Goal: Information Seeking & Learning: Check status

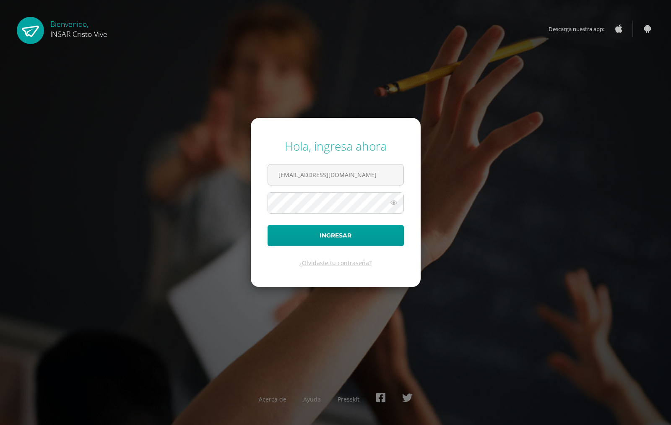
type input "[EMAIL_ADDRESS][DOMAIN_NAME]"
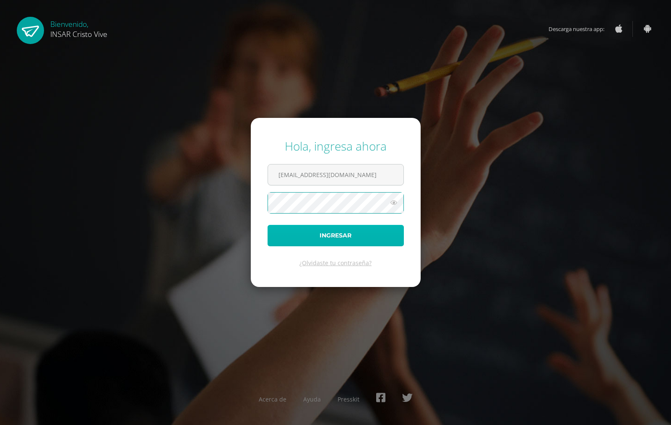
click at [366, 227] on button "Ingresar" at bounding box center [336, 235] width 136 height 21
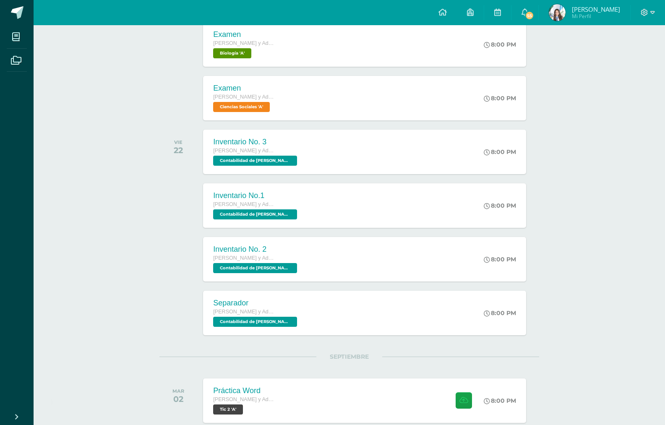
scroll to position [404, 0]
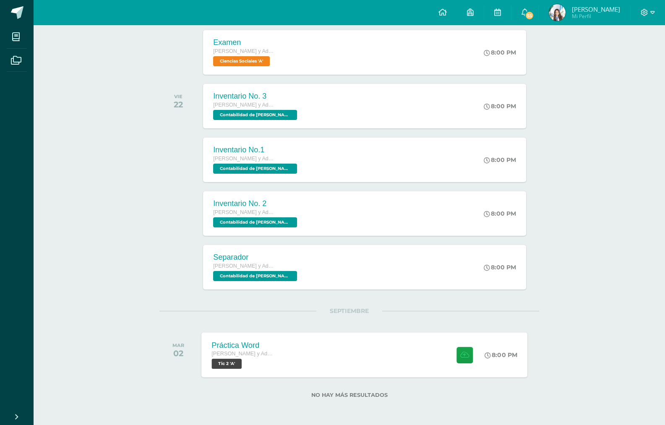
click at [520, 367] on div "8:00 PM" at bounding box center [505, 354] width 44 height 45
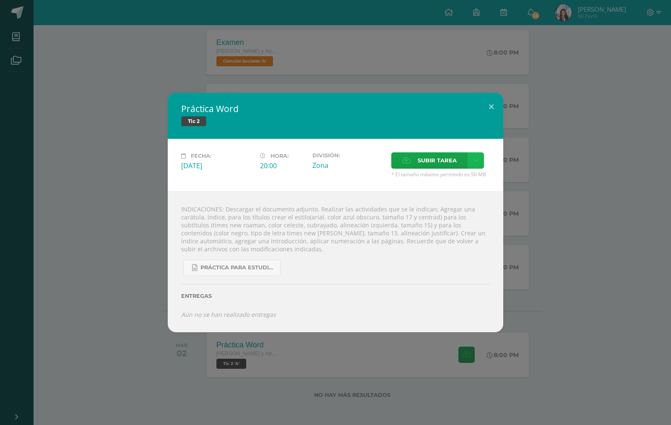
click at [475, 165] on link at bounding box center [476, 160] width 16 height 16
click at [421, 160] on span "Subir tarea" at bounding box center [437, 161] width 39 height 16
click at [0, 0] on input "Subir tarea" at bounding box center [0, 0] width 0 height 0
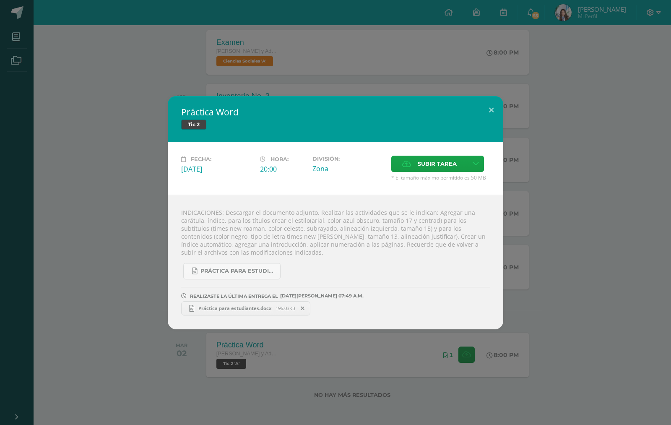
click at [599, 81] on div "Práctica Word Tic 2 Fecha: Martes 02 de Septiembre Hora: 20:00 División: Zona S…" at bounding box center [335, 212] width 671 height 425
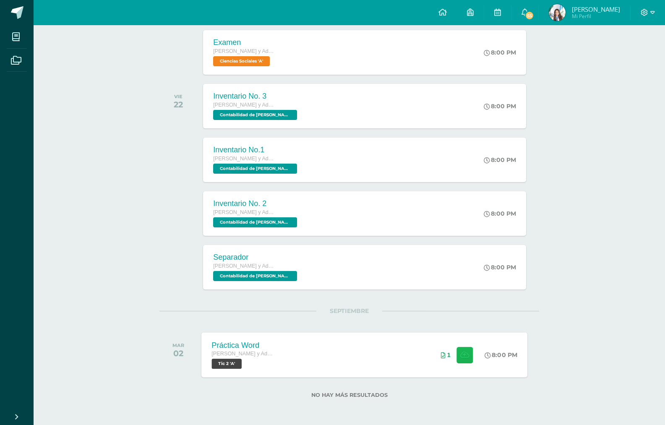
click at [461, 355] on icon at bounding box center [464, 354] width 9 height 7
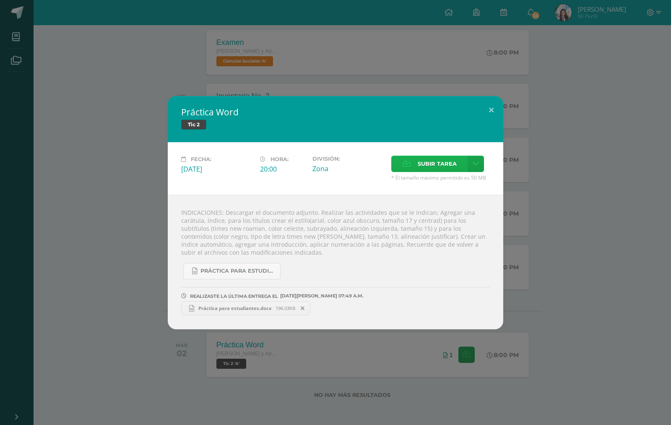
click at [437, 169] on span "Subir tarea" at bounding box center [437, 164] width 39 height 16
click at [0, 0] on input "Subir tarea" at bounding box center [0, 0] width 0 height 0
click at [236, 309] on span "Práctica para estudiantes.docx" at bounding box center [234, 308] width 81 height 6
click at [488, 117] on button at bounding box center [491, 110] width 24 height 29
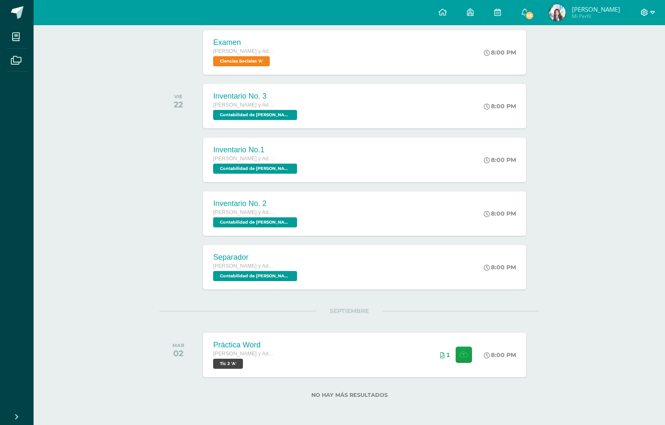
click at [647, 11] on icon at bounding box center [644, 12] width 7 height 7
click at [640, 62] on link "Cerrar sesión" at bounding box center [621, 57] width 66 height 12
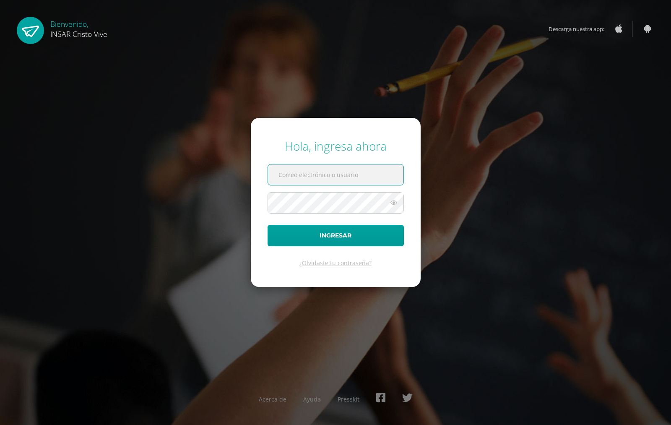
click at [329, 180] on input "text" at bounding box center [335, 174] width 135 height 21
click at [464, 152] on div "Hola, ingresa ahora Ingresar ¿Olvidaste tu contraseña? Acerca de Ayuda Presskit" at bounding box center [335, 212] width 541 height 162
click at [302, 164] on span at bounding box center [336, 174] width 136 height 21
click at [303, 180] on input "text" at bounding box center [335, 174] width 135 height 21
type input "2131772@insarycristovive.edu.gt"
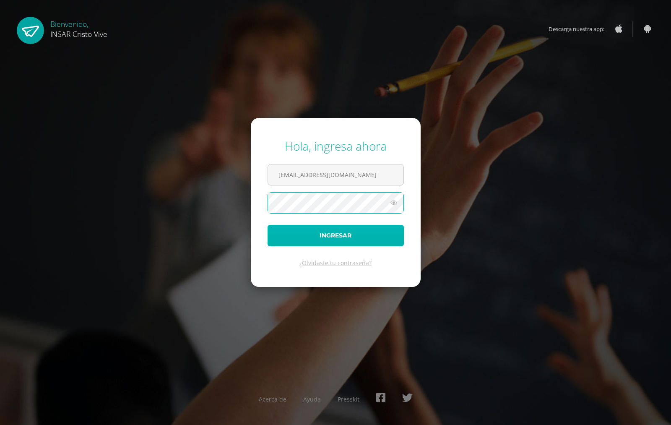
click at [293, 239] on button "Ingresar" at bounding box center [336, 235] width 136 height 21
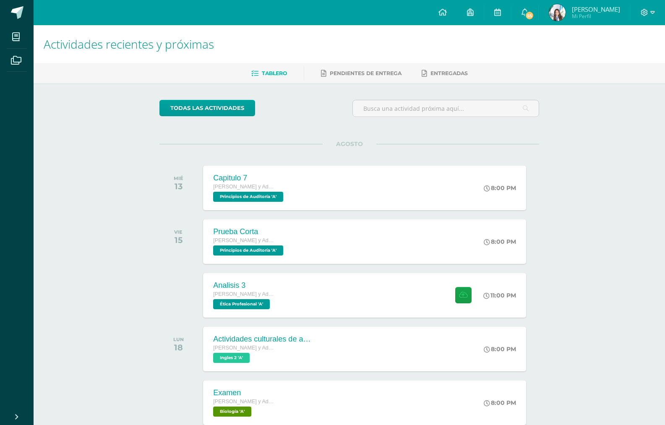
click at [549, 14] on img at bounding box center [557, 12] width 17 height 17
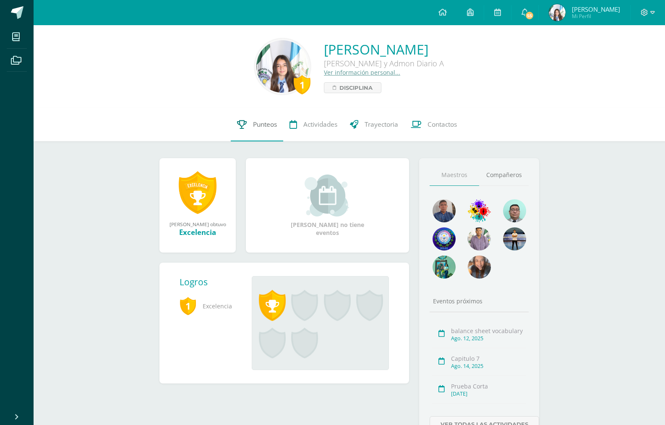
click at [263, 119] on link "Punteos" at bounding box center [257, 125] width 52 height 34
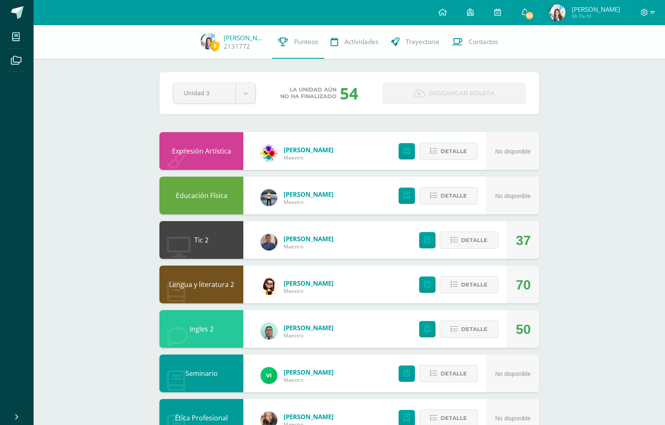
scroll to position [42, 0]
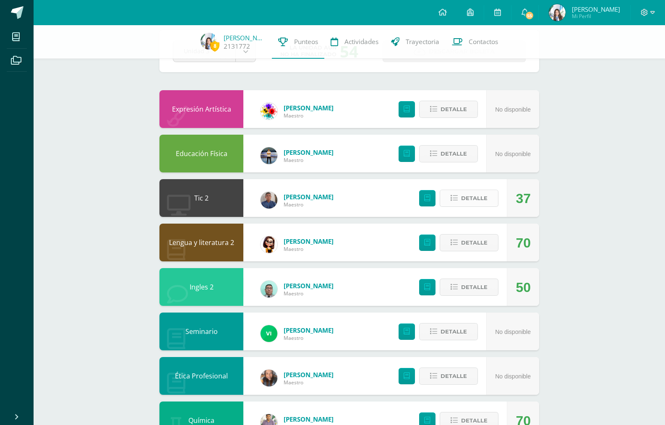
click at [483, 203] on span "Detalle" at bounding box center [474, 198] width 26 height 16
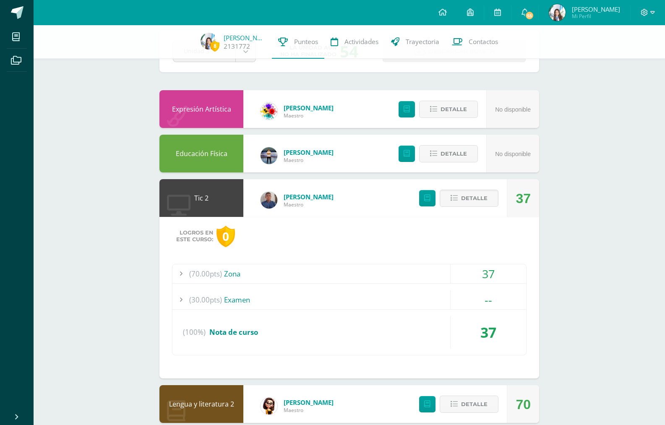
scroll to position [168, 0]
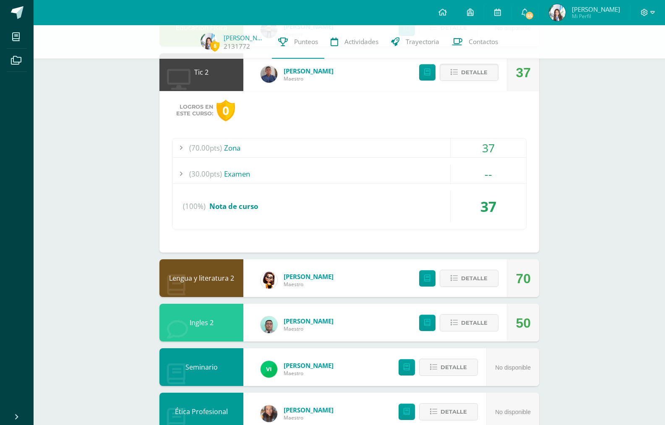
click at [481, 149] on div "37" at bounding box center [487, 147] width 75 height 19
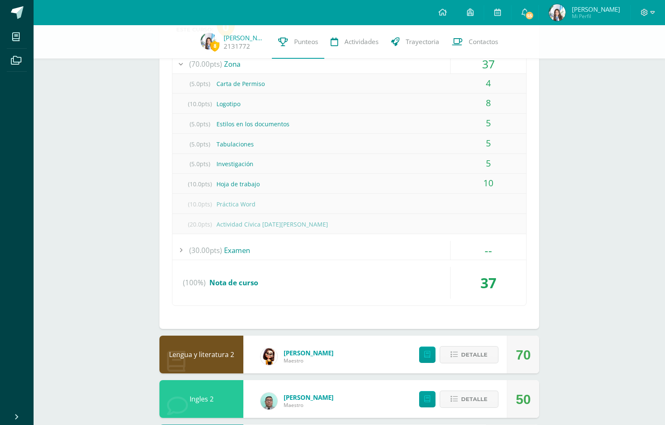
scroll to position [419, 0]
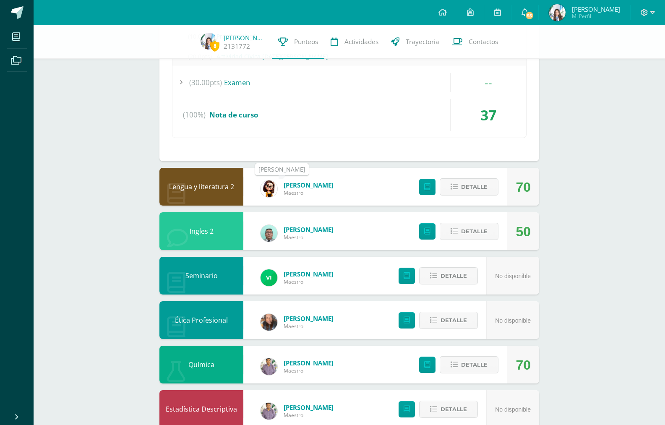
click at [273, 195] on img at bounding box center [268, 188] width 17 height 17
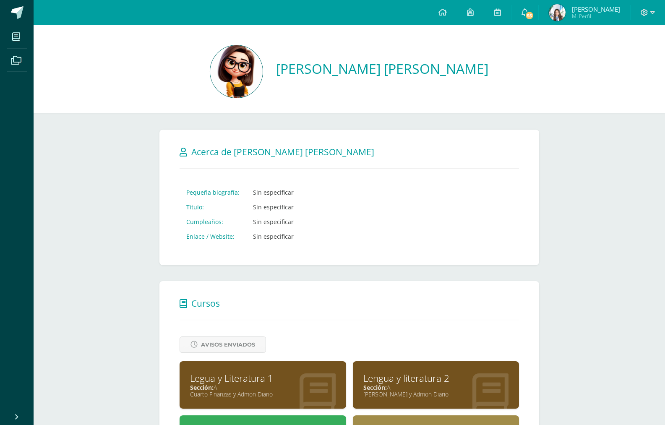
click at [257, 66] on img at bounding box center [236, 71] width 52 height 52
click at [658, 12] on div at bounding box center [647, 12] width 34 height 25
click at [645, 13] on icon at bounding box center [644, 12] width 7 height 7
click at [622, 60] on span "Cerrar sesión" at bounding box center [626, 57] width 38 height 8
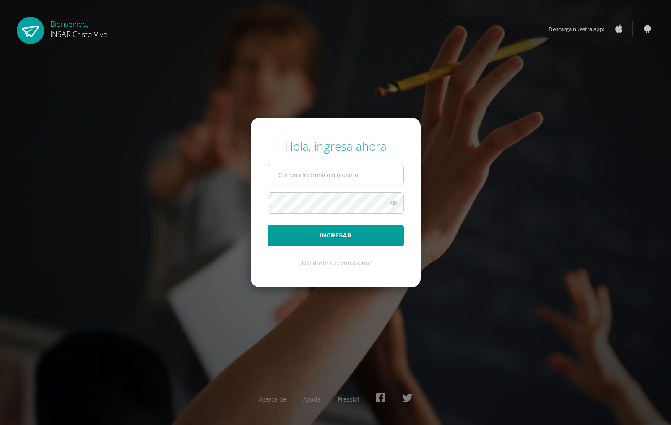
click at [330, 174] on input "text" at bounding box center [335, 174] width 135 height 21
type input "2131772@insarycristovive.edu.gt"
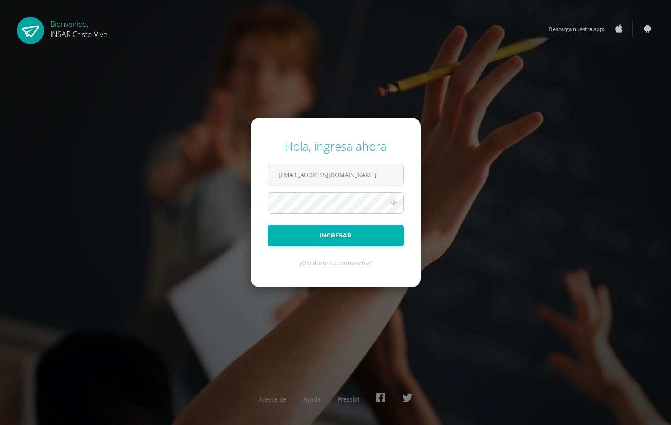
click at [373, 234] on button "Ingresar" at bounding box center [336, 235] width 136 height 21
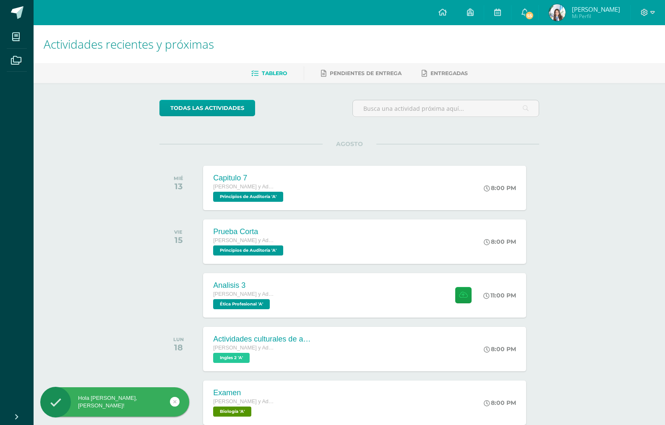
click at [554, 13] on img at bounding box center [557, 12] width 17 height 17
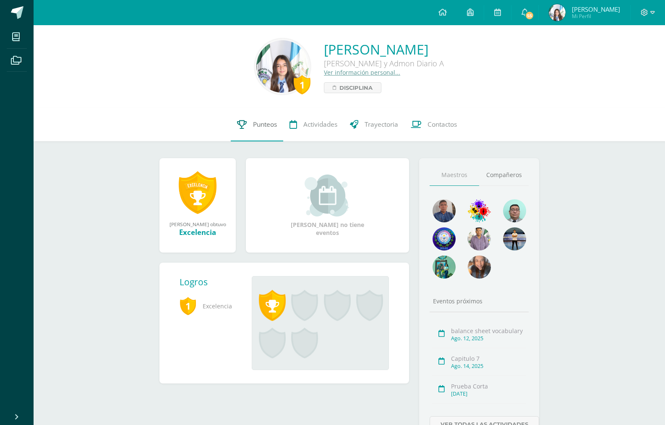
click at [252, 125] on link "Punteos" at bounding box center [257, 125] width 52 height 34
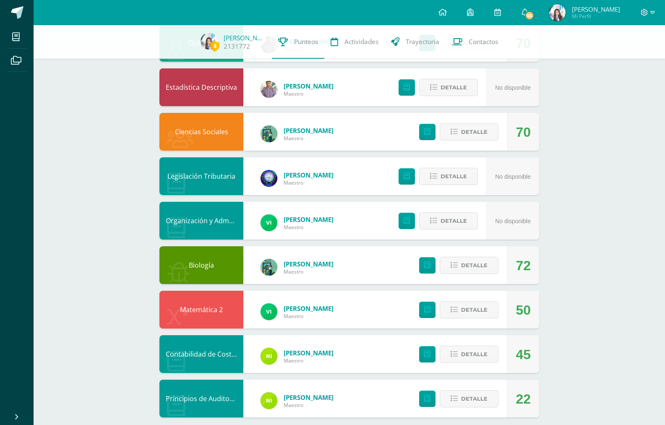
scroll to position [429, 0]
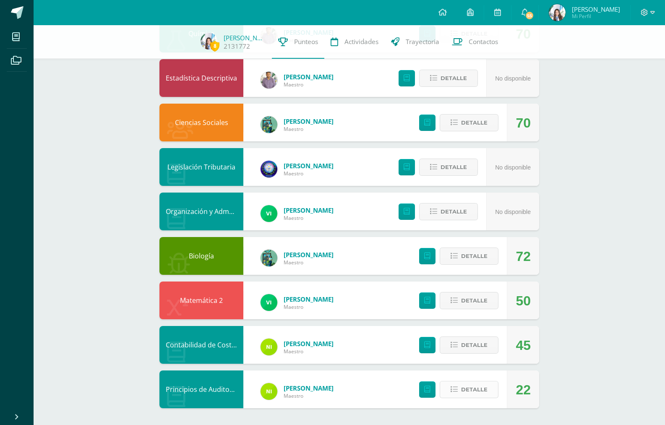
click at [476, 387] on span "Detalle" at bounding box center [474, 390] width 26 height 16
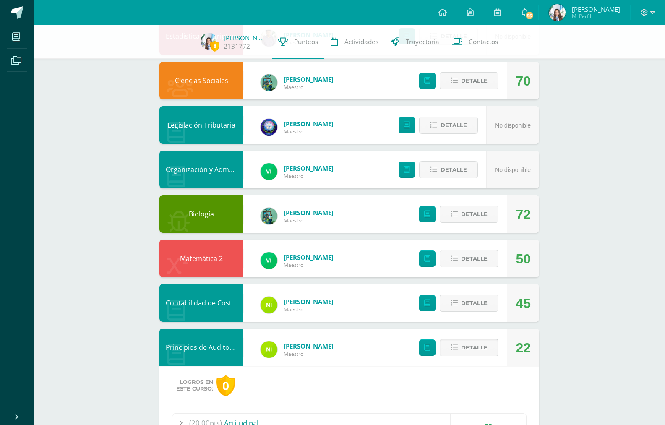
scroll to position [616, 0]
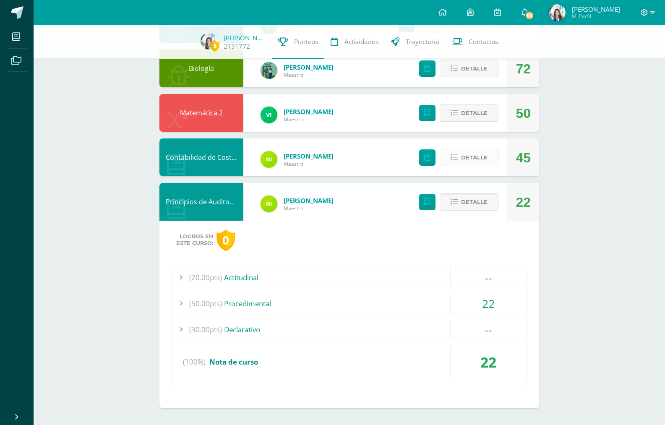
click at [463, 162] on span "Detalle" at bounding box center [474, 158] width 26 height 16
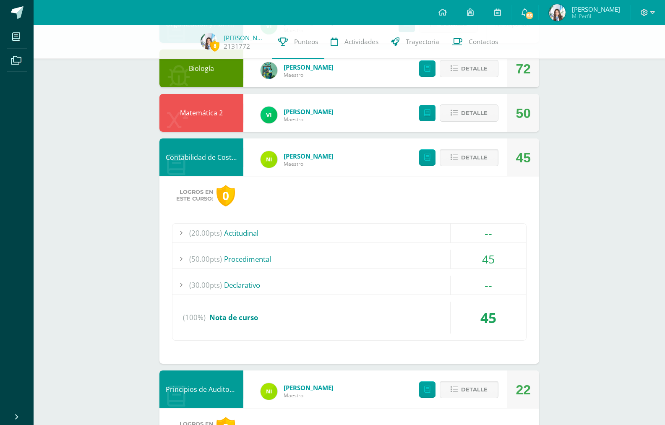
click at [490, 263] on div "45" at bounding box center [487, 259] width 75 height 19
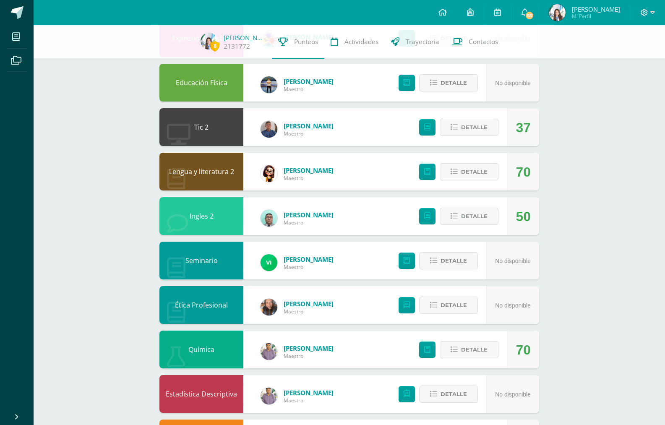
scroll to position [0, 0]
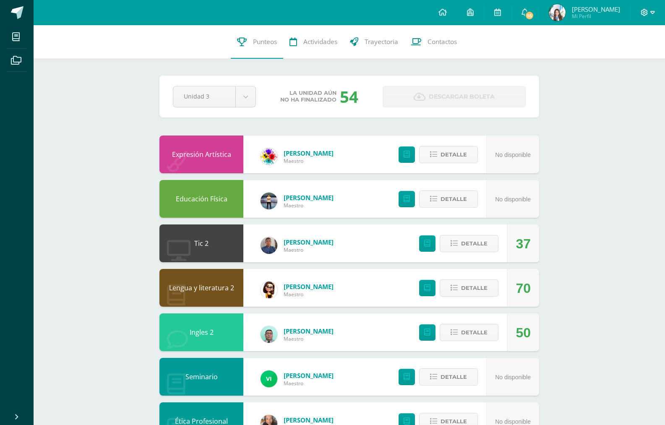
click at [648, 13] on span at bounding box center [647, 12] width 14 height 9
click at [610, 61] on link "Cerrar sesión" at bounding box center [621, 57] width 66 height 12
